Goal: Task Accomplishment & Management: Manage account settings

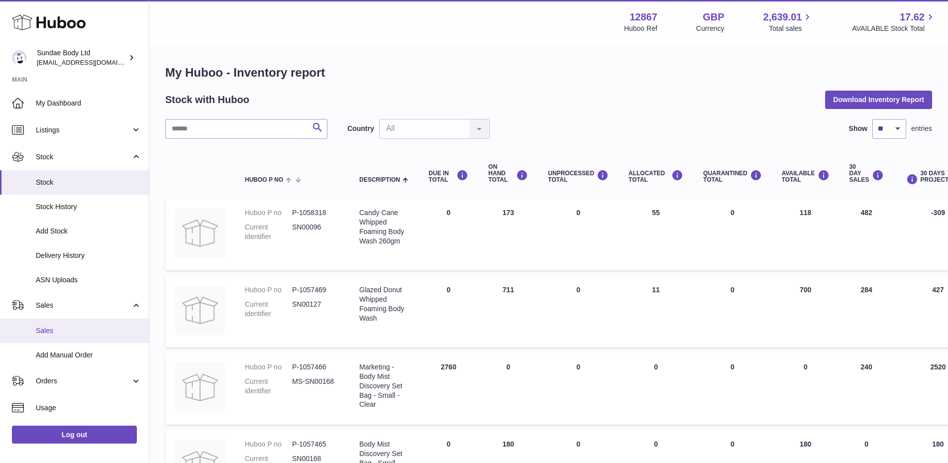
click at [47, 329] on span "Sales" at bounding box center [88, 330] width 105 height 9
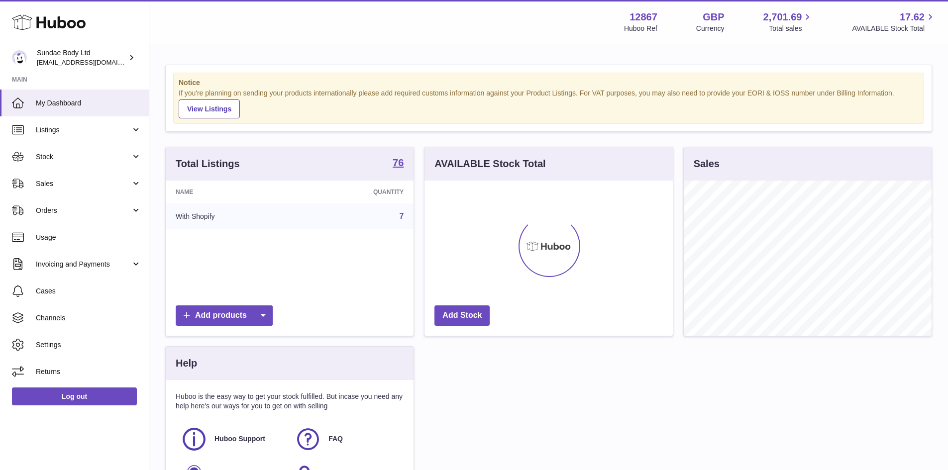
scroll to position [155, 248]
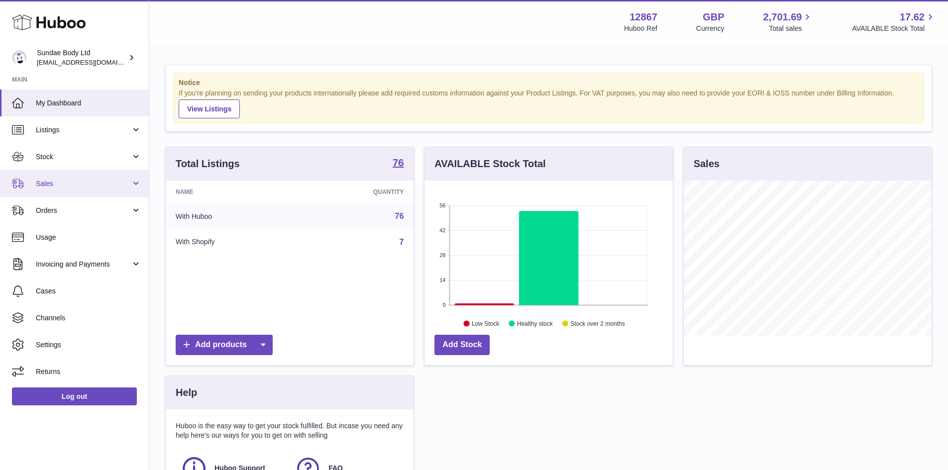
click at [49, 187] on span "Sales" at bounding box center [83, 183] width 95 height 9
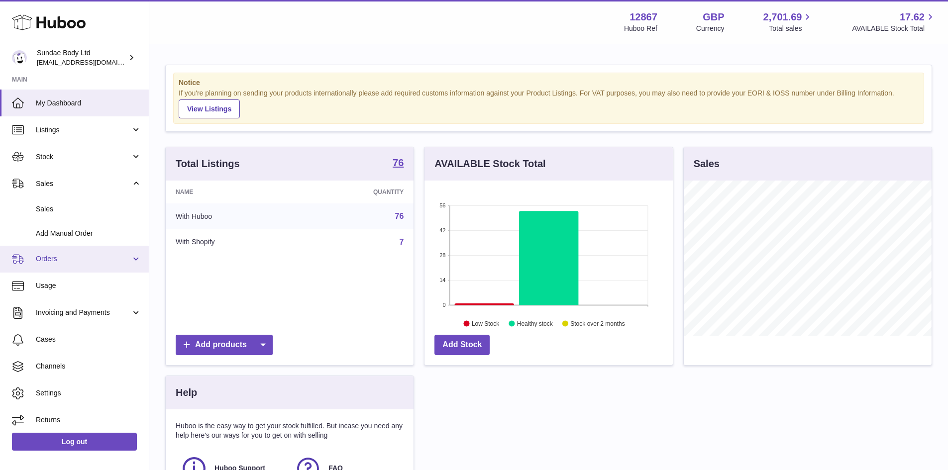
click at [54, 263] on span "Orders" at bounding box center [83, 258] width 95 height 9
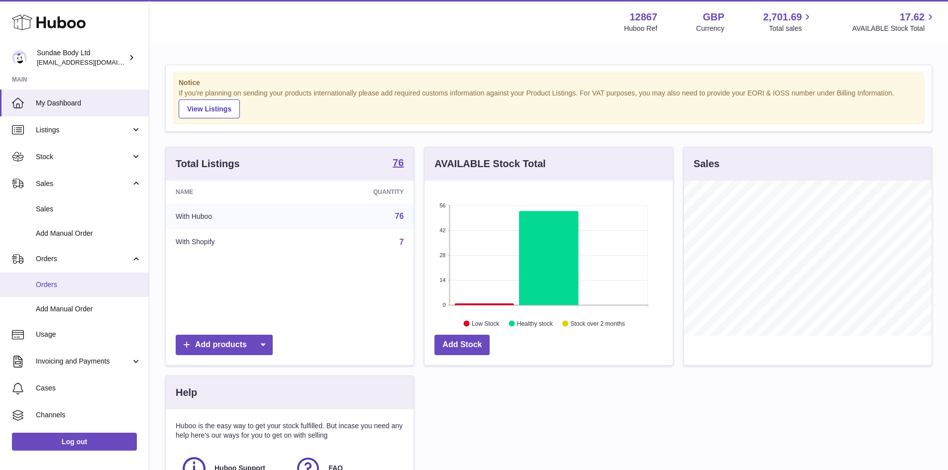
click at [51, 282] on span "Orders" at bounding box center [88, 284] width 105 height 9
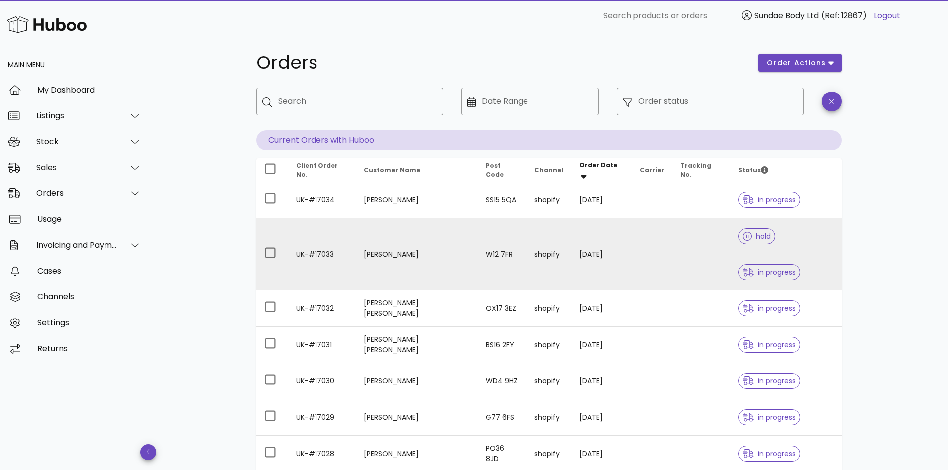
click at [478, 231] on td "W12 7FR" at bounding box center [502, 254] width 49 height 72
click at [603, 228] on td "15/10/2025" at bounding box center [601, 254] width 61 height 72
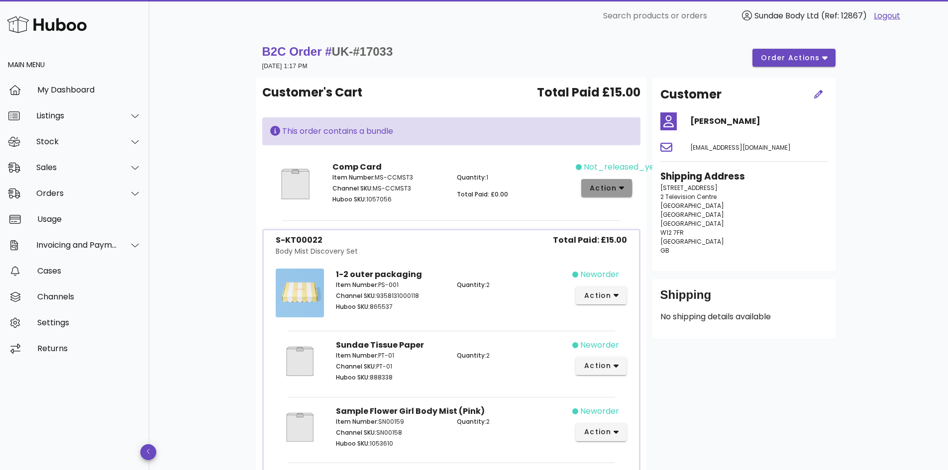
click at [622, 191] on icon "button" at bounding box center [621, 188] width 5 height 9
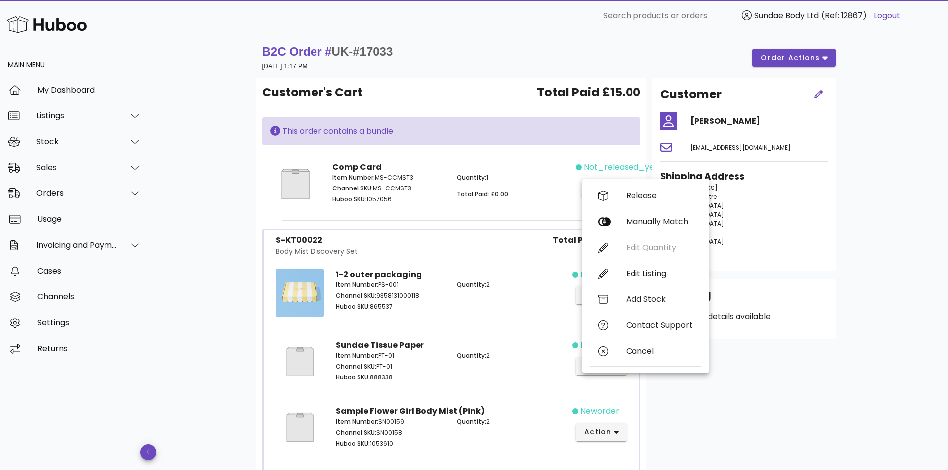
click at [534, 185] on div "Quantity: 1 Total Paid: £0.00" at bounding box center [513, 190] width 125 height 46
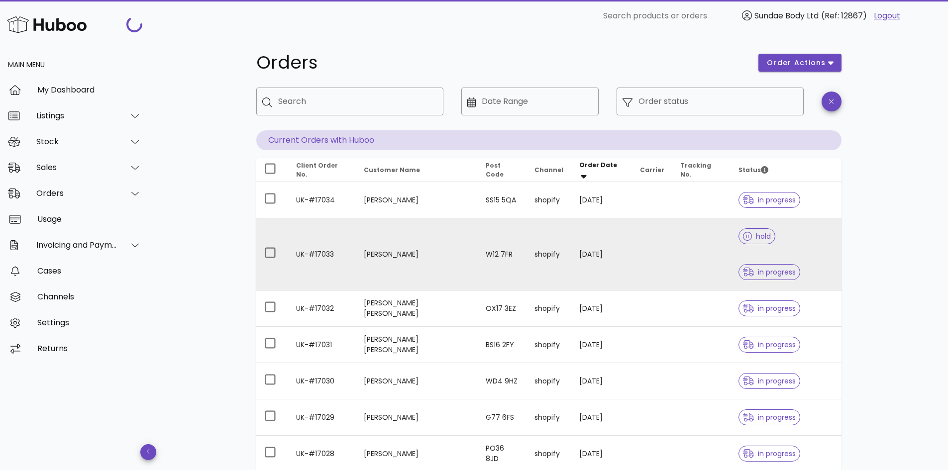
click at [579, 235] on td "15/10/2025" at bounding box center [601, 254] width 61 height 72
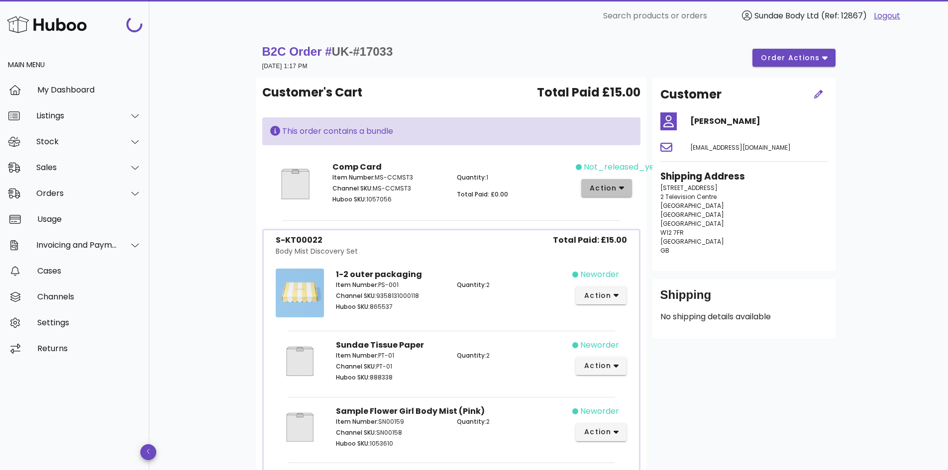
click at [619, 184] on icon "button" at bounding box center [621, 188] width 5 height 9
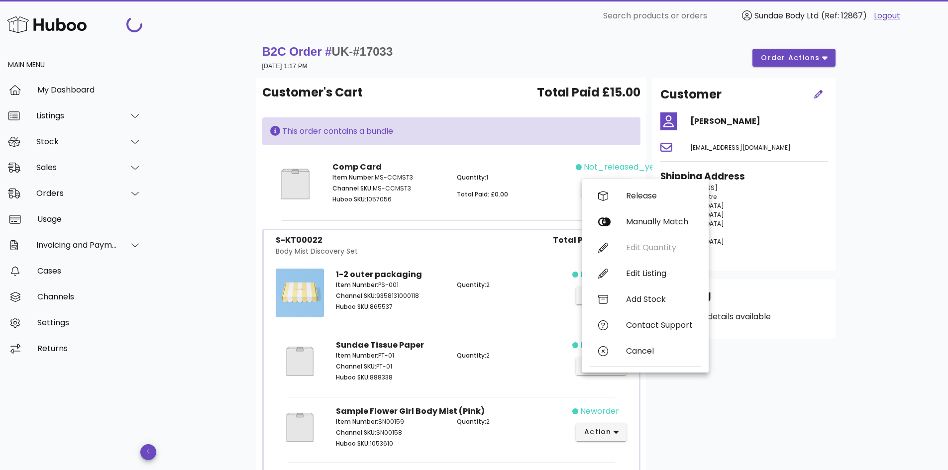
click at [516, 171] on div "Quantity: 1 Total Paid: £0.00" at bounding box center [513, 190] width 125 height 46
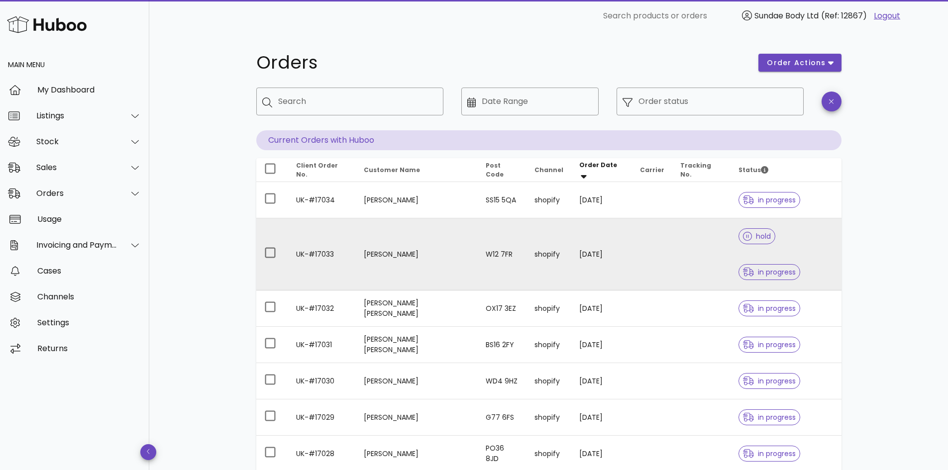
click at [478, 241] on td "W12 7FR" at bounding box center [502, 254] width 49 height 72
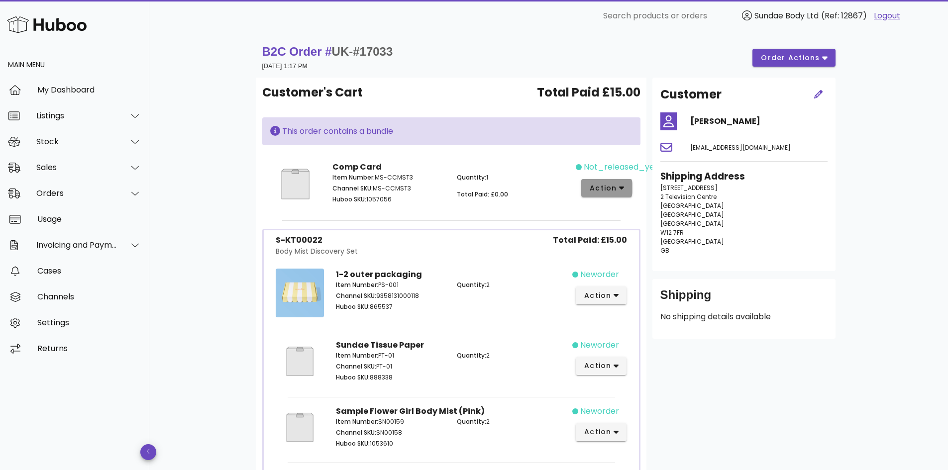
click at [617, 185] on span "action" at bounding box center [606, 188] width 35 height 10
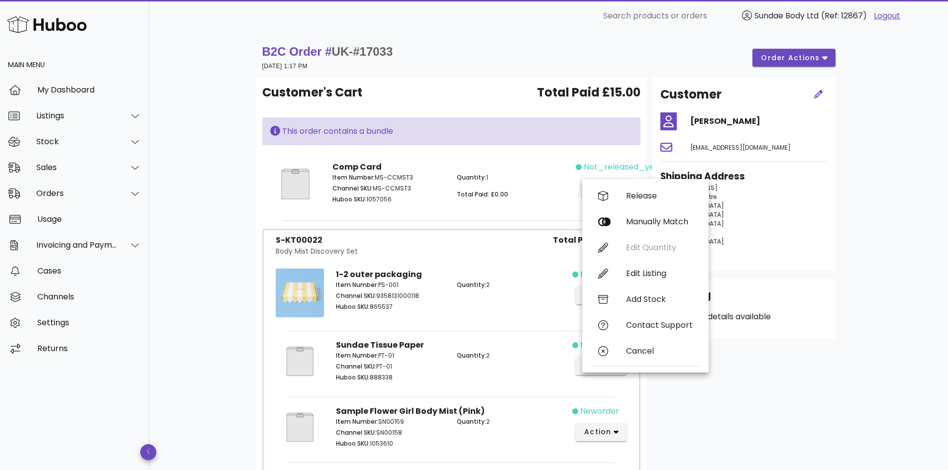
click at [509, 162] on div "Comp Card Item Number: MS-CCMST3 Channel SKU: MS-CCMST3 Huboo SKU: 1057056 Quan…" at bounding box center [450, 185] width 249 height 61
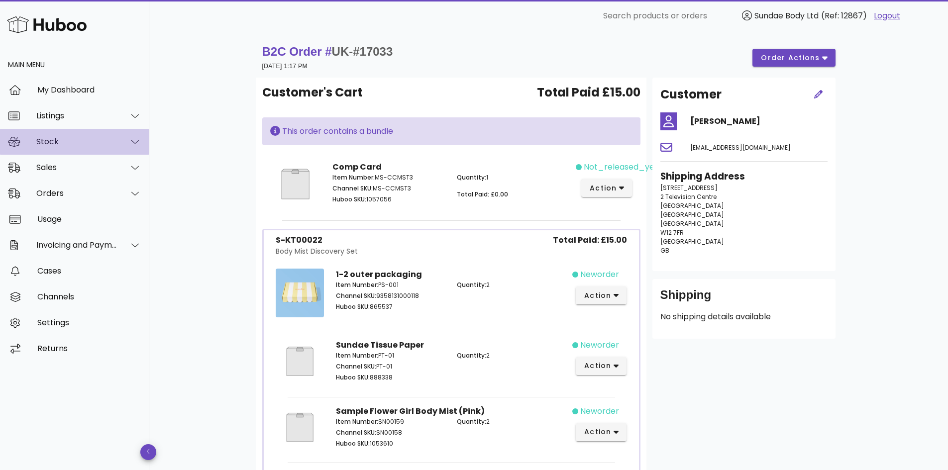
click at [58, 147] on div "Stock" at bounding box center [74, 142] width 149 height 26
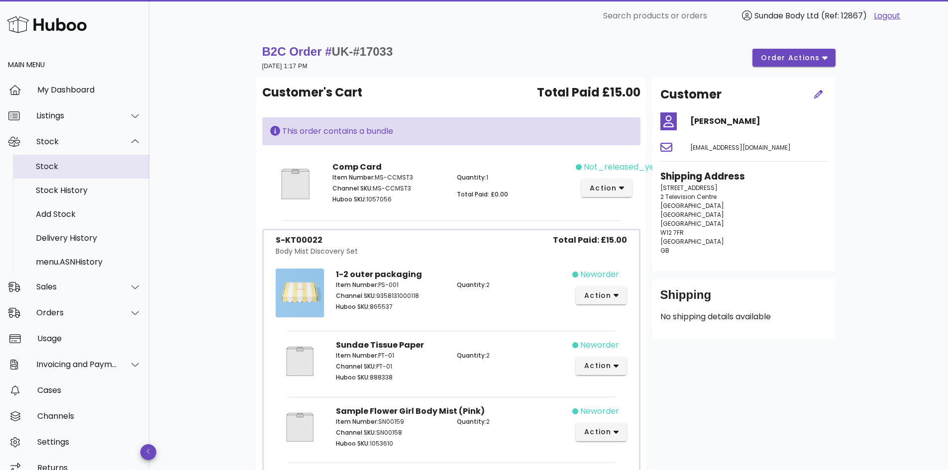
click at [67, 165] on div "Stock" at bounding box center [88, 166] width 105 height 9
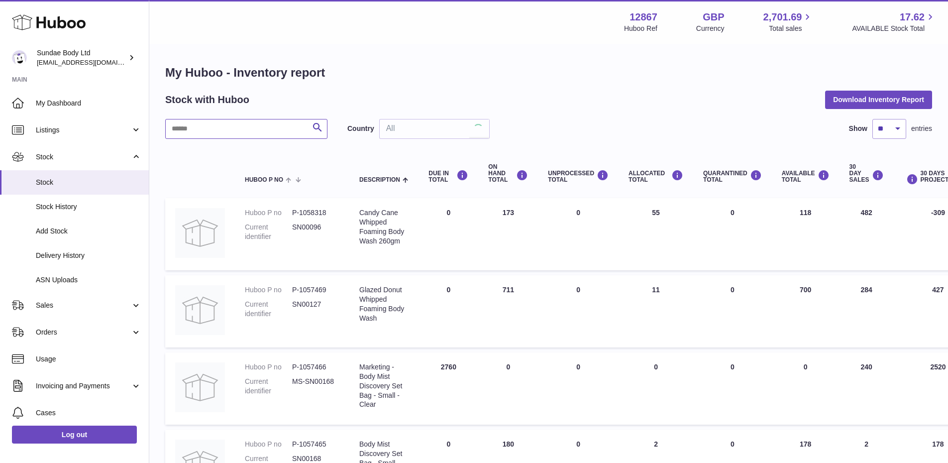
click at [205, 131] on input "text" at bounding box center [246, 129] width 162 height 20
type input "**********"
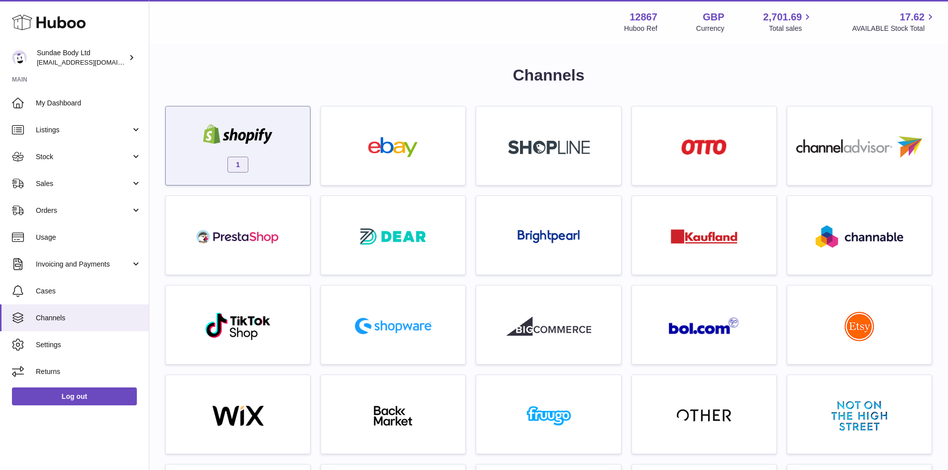
click at [268, 147] on div "1" at bounding box center [238, 148] width 134 height 64
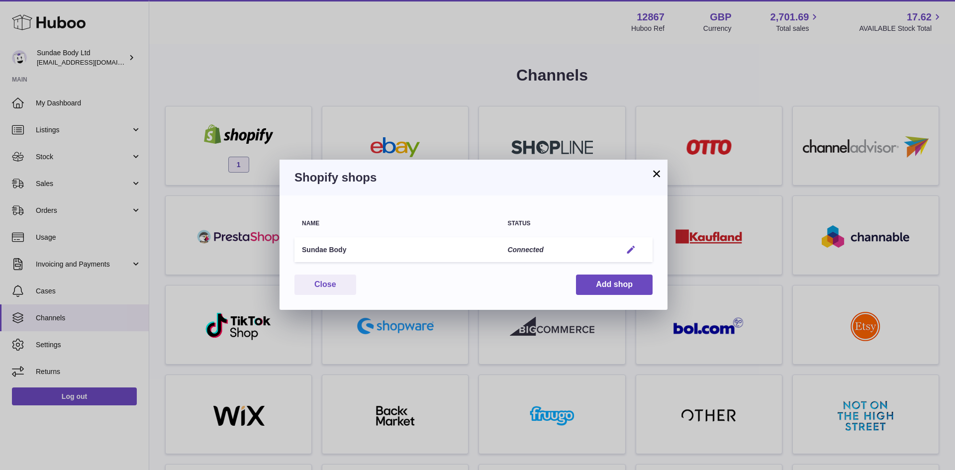
click at [629, 249] on em "button" at bounding box center [631, 250] width 10 height 10
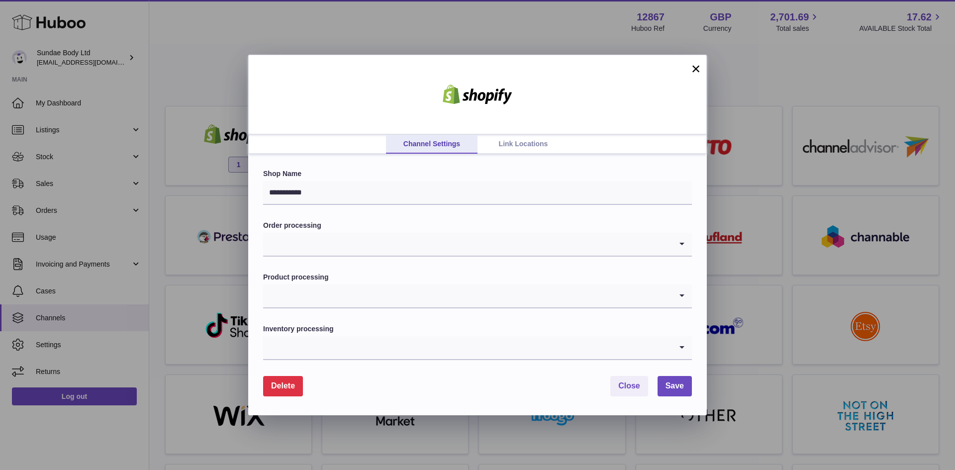
click at [530, 350] on input "Search for option" at bounding box center [467, 347] width 409 height 23
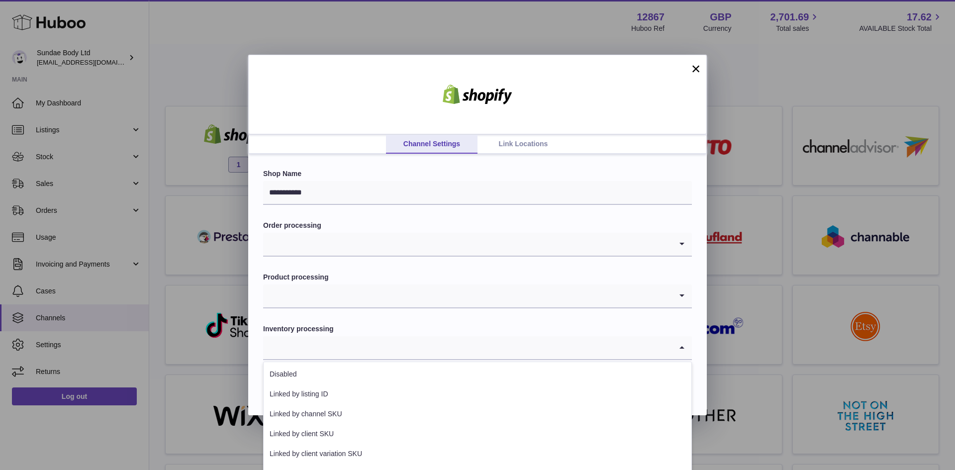
click at [547, 354] on input "Search for option" at bounding box center [467, 347] width 409 height 23
click at [639, 348] on input "Search for option" at bounding box center [467, 347] width 409 height 23
click at [678, 347] on icon "Search for option" at bounding box center [682, 347] width 20 height 23
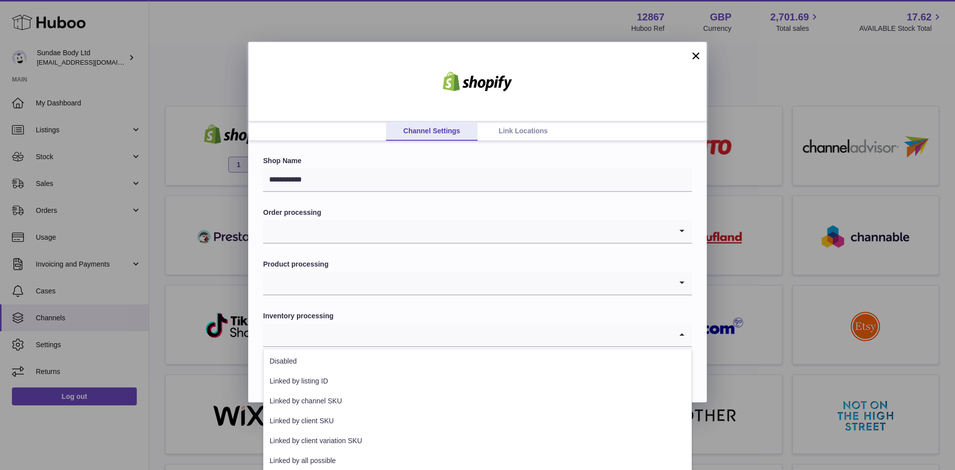
scroll to position [17, 0]
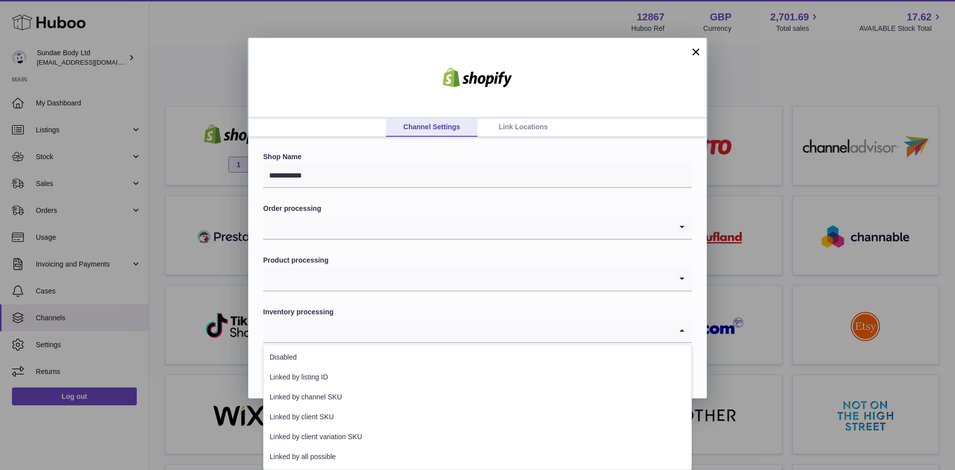
click at [678, 332] on icon "Search for option" at bounding box center [682, 330] width 20 height 23
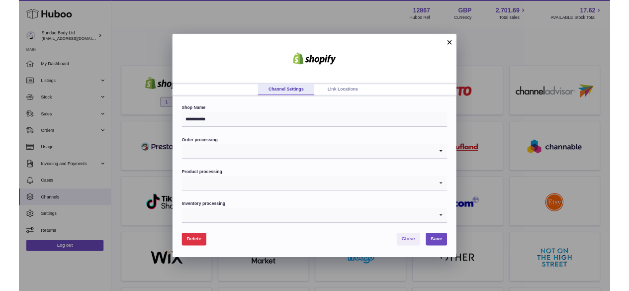
scroll to position [0, 0]
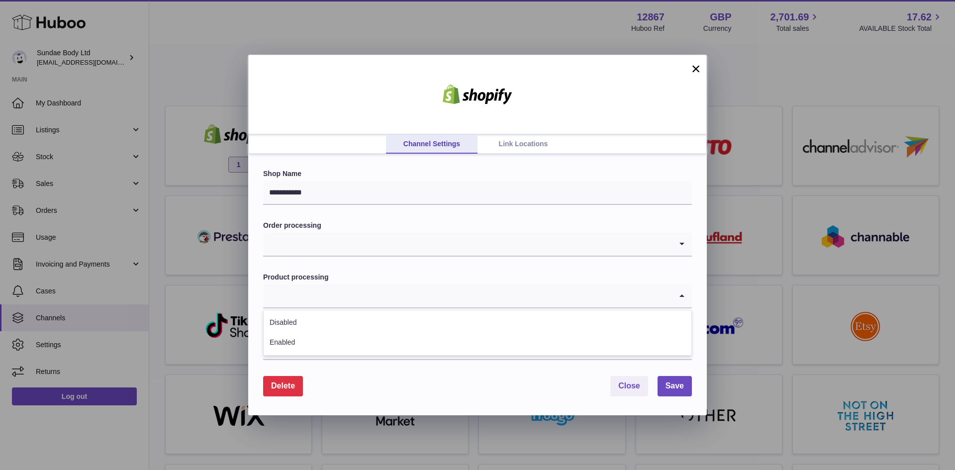
click at [679, 298] on icon "Search for option" at bounding box center [682, 296] width 20 height 23
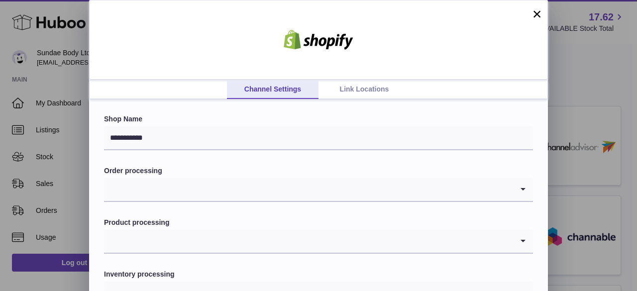
click at [539, 13] on button "×" at bounding box center [537, 14] width 12 height 12
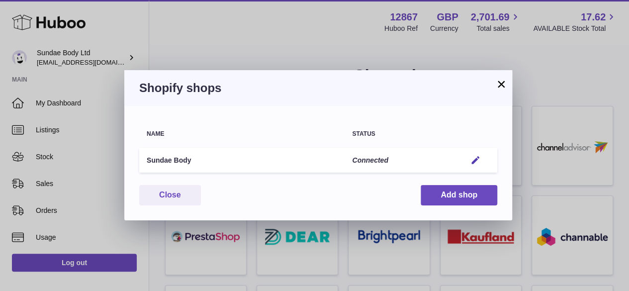
click at [501, 87] on button "×" at bounding box center [502, 84] width 12 height 12
